Goal: Information Seeking & Learning: Check status

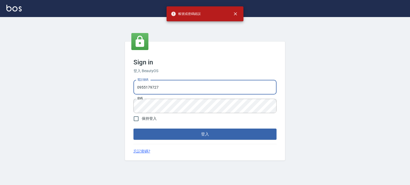
drag, startPoint x: 163, startPoint y: 83, endPoint x: 106, endPoint y: 90, distance: 57.8
click at [106, 90] on div "Sign in 登入 BeautyOS 電話號碼 [PHONE_NUMBER] 電話號碼 密碼 密碼 保持登入 登入 忘記密碼?" at bounding box center [205, 101] width 410 height 168
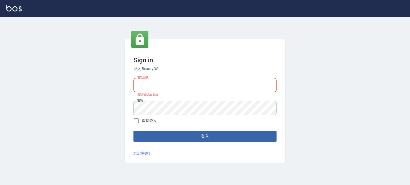
click at [154, 82] on input "電話號碼" at bounding box center [204, 85] width 143 height 14
type input "0977239969"
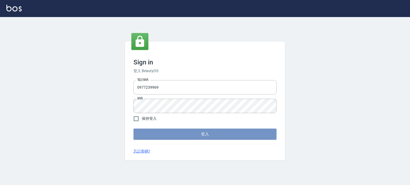
click at [173, 130] on button "登入" at bounding box center [204, 134] width 143 height 11
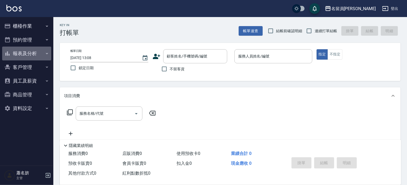
click at [35, 54] on button "報表及分析" at bounding box center [26, 54] width 49 height 14
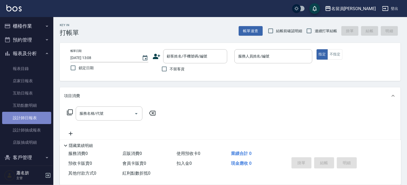
click at [32, 117] on link "設計師日報表" at bounding box center [26, 118] width 49 height 12
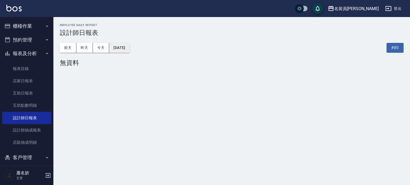
click at [125, 46] on button "[DATE]" at bounding box center [119, 48] width 20 height 10
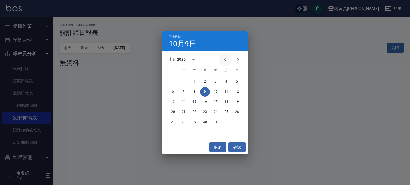
click at [226, 61] on icon "Previous month" at bounding box center [225, 59] width 2 height 3
click at [183, 121] on button "30" at bounding box center [184, 123] width 10 height 10
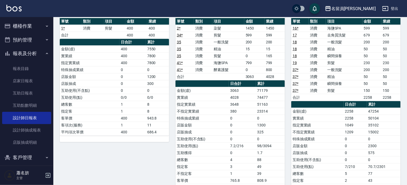
scroll to position [240, 0]
